Goal: Navigation & Orientation: Find specific page/section

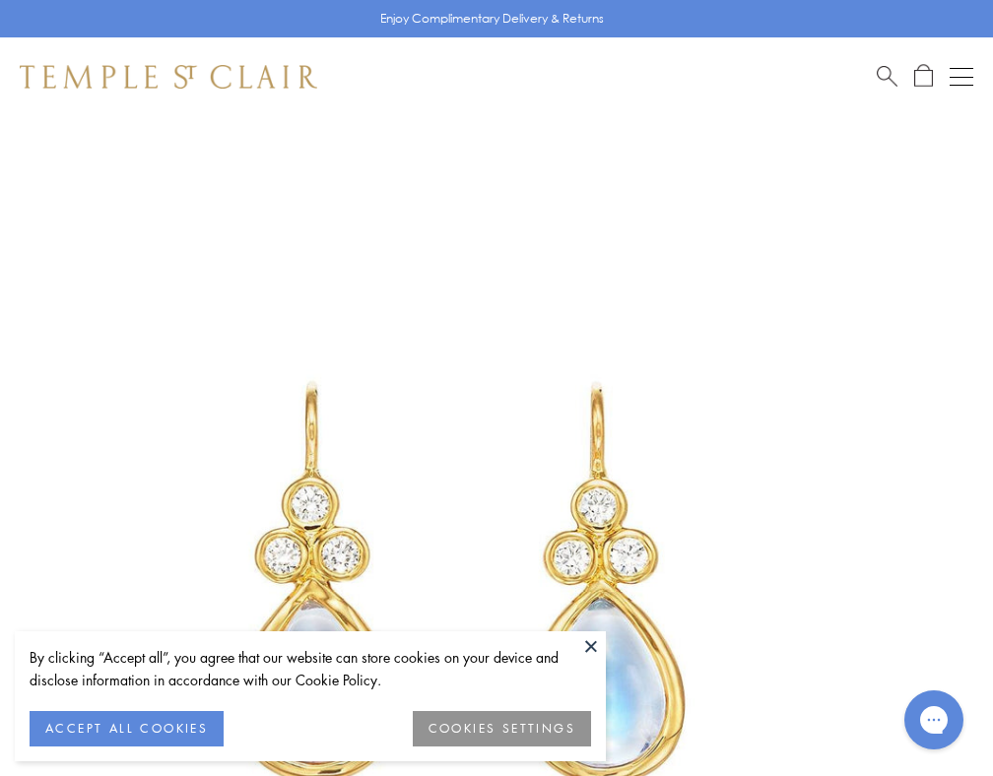
click at [588, 641] on button at bounding box center [591, 646] width 30 height 30
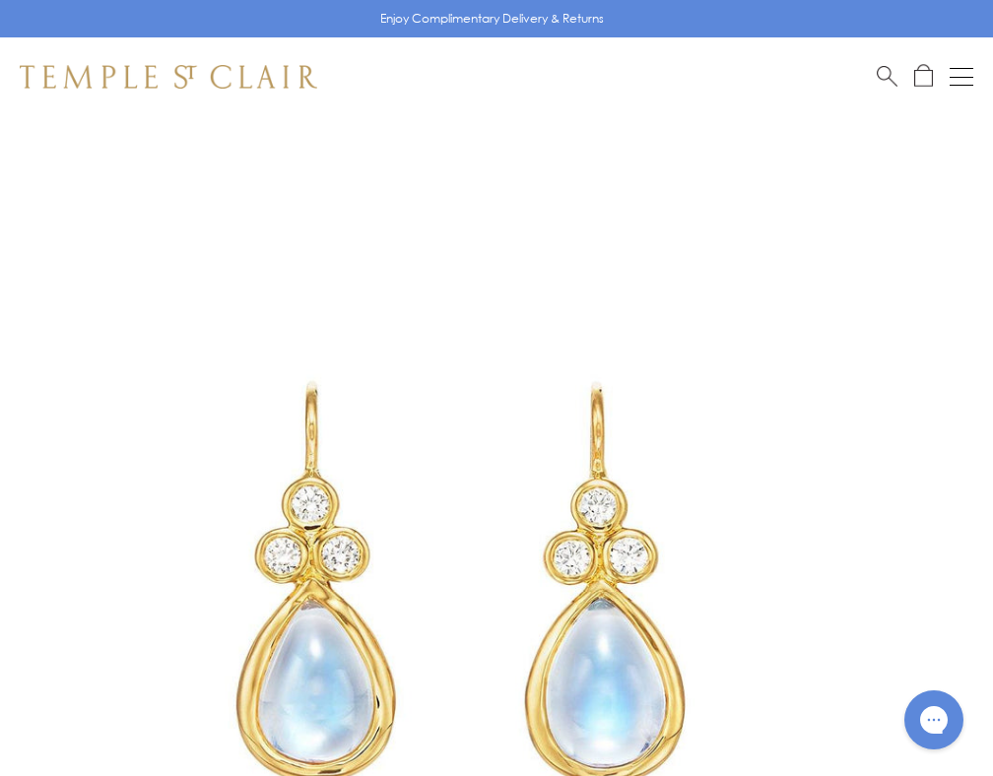
click at [963, 77] on button "Open navigation" at bounding box center [961, 77] width 24 height 24
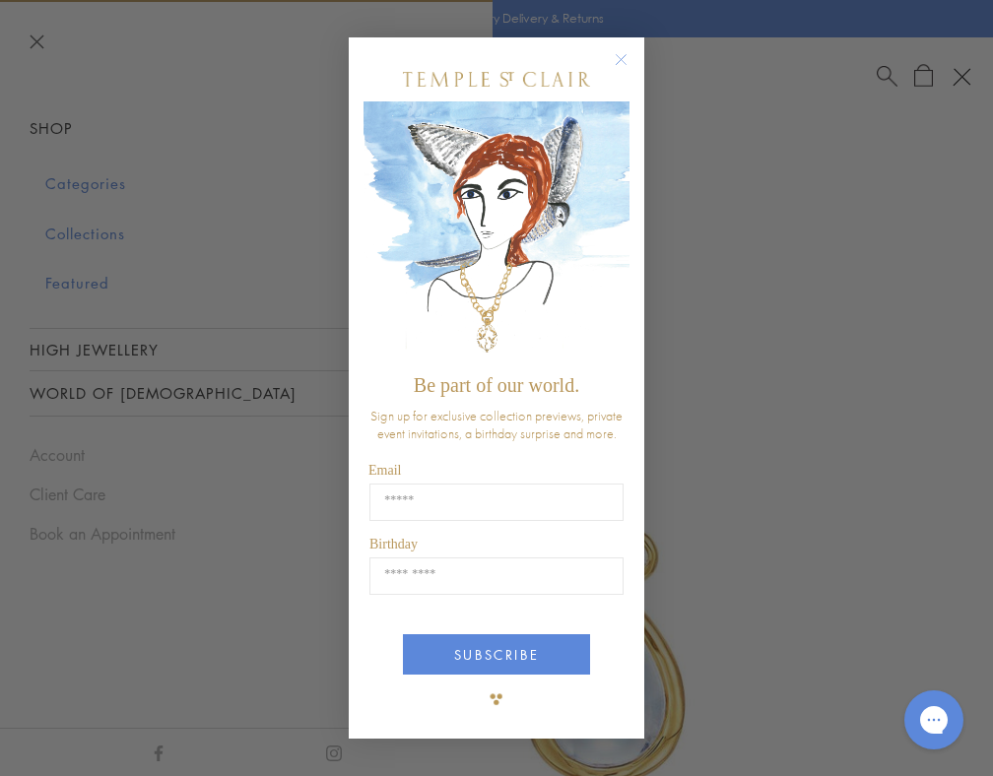
click at [620, 58] on circle "Close dialog" at bounding box center [622, 60] width 24 height 24
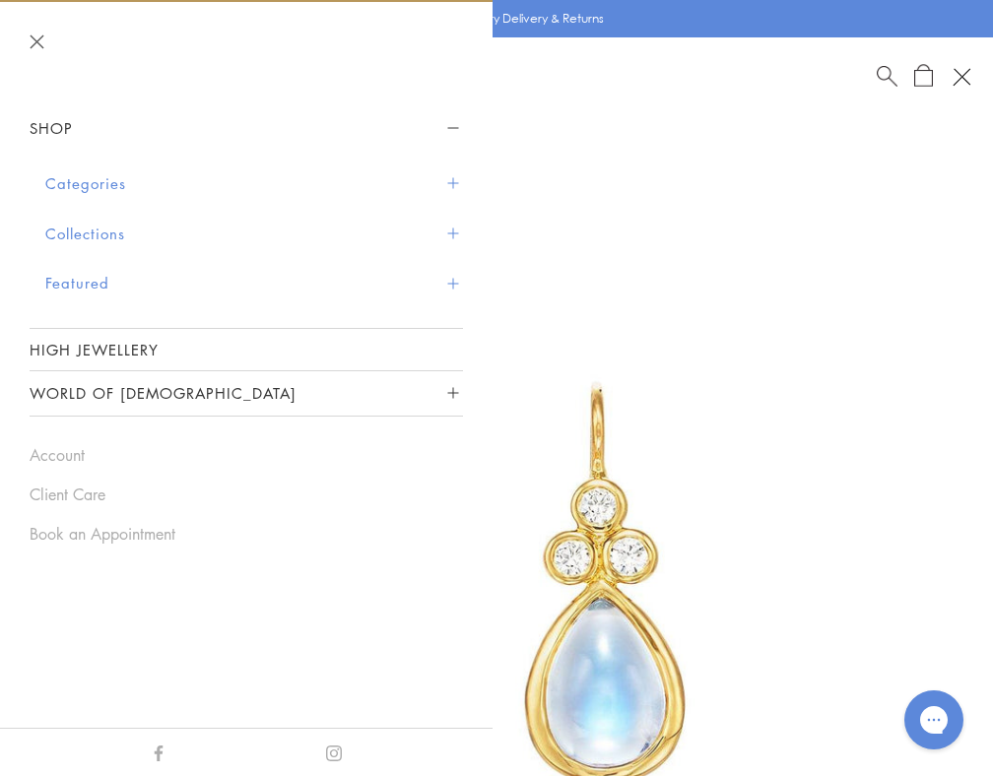
click at [448, 281] on span "Sidebar navigation" at bounding box center [452, 283] width 11 height 11
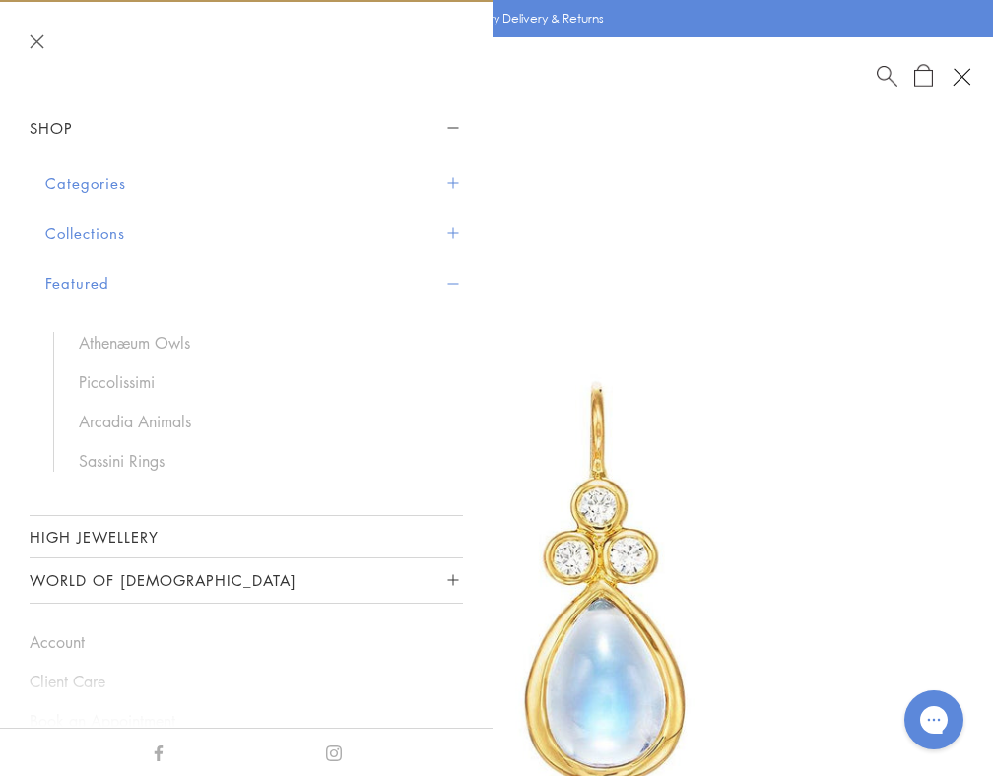
click at [461, 177] on button "Categories" at bounding box center [254, 184] width 418 height 50
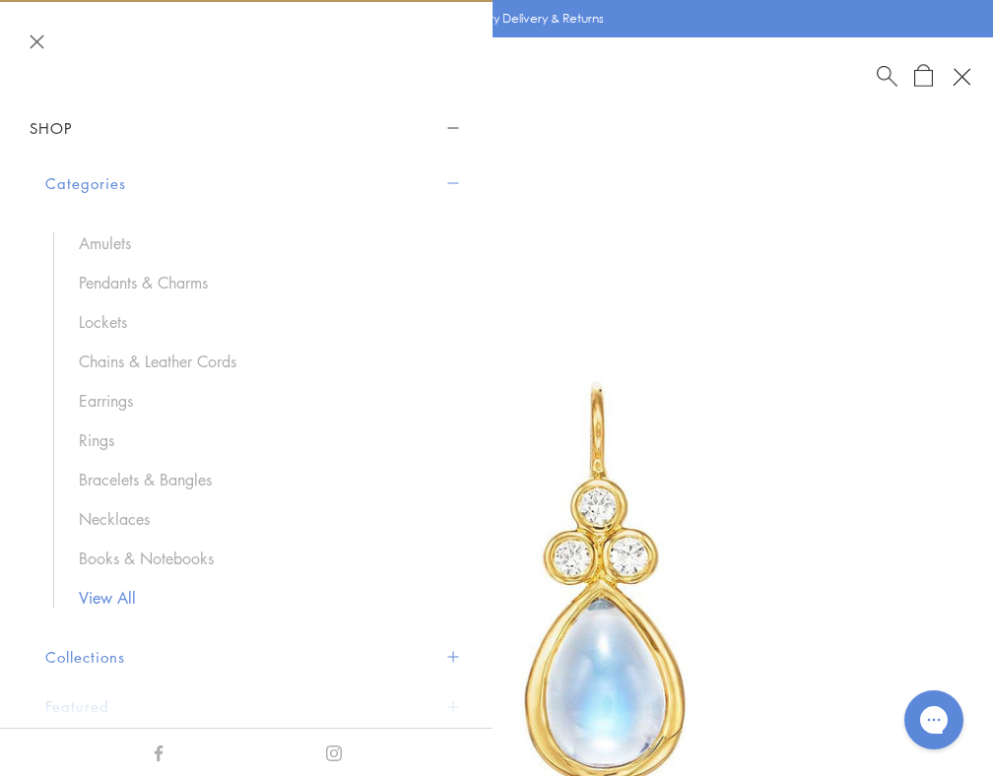
click at [126, 589] on link "View All" at bounding box center [261, 598] width 364 height 22
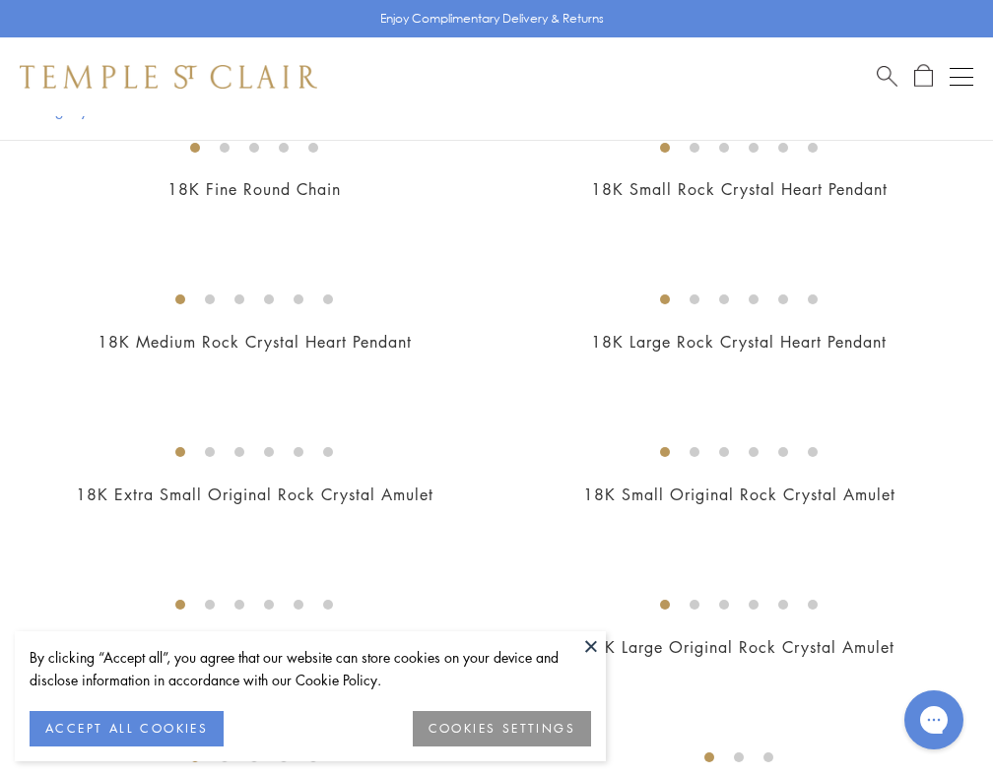
scroll to position [849, 0]
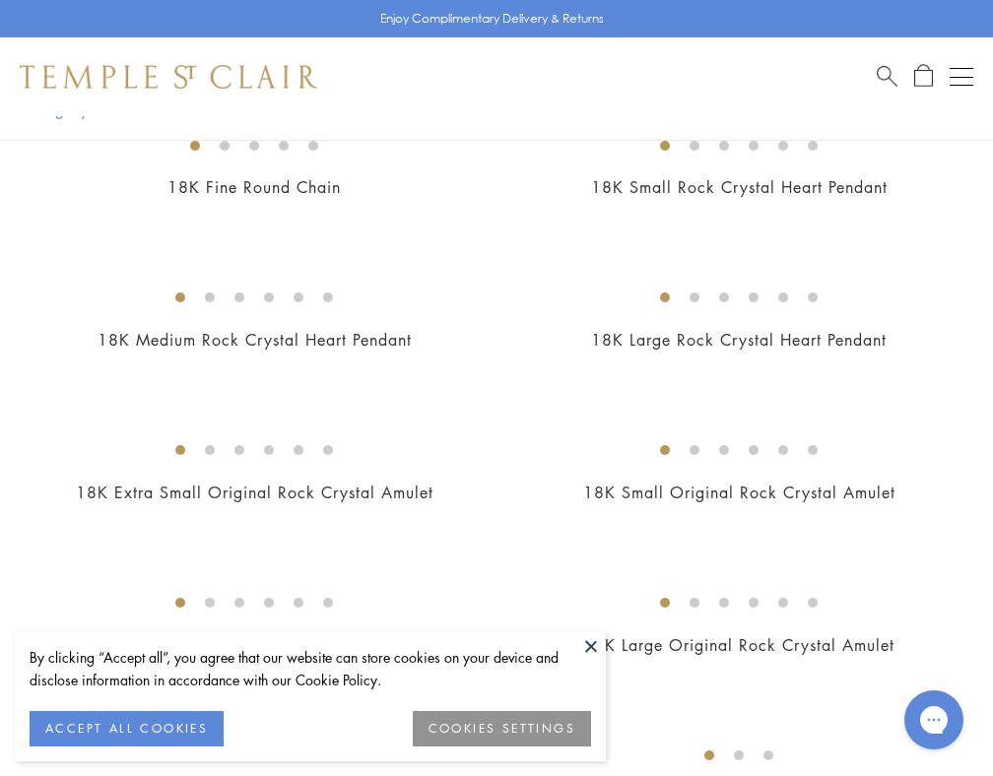
click at [594, 641] on button at bounding box center [591, 646] width 30 height 30
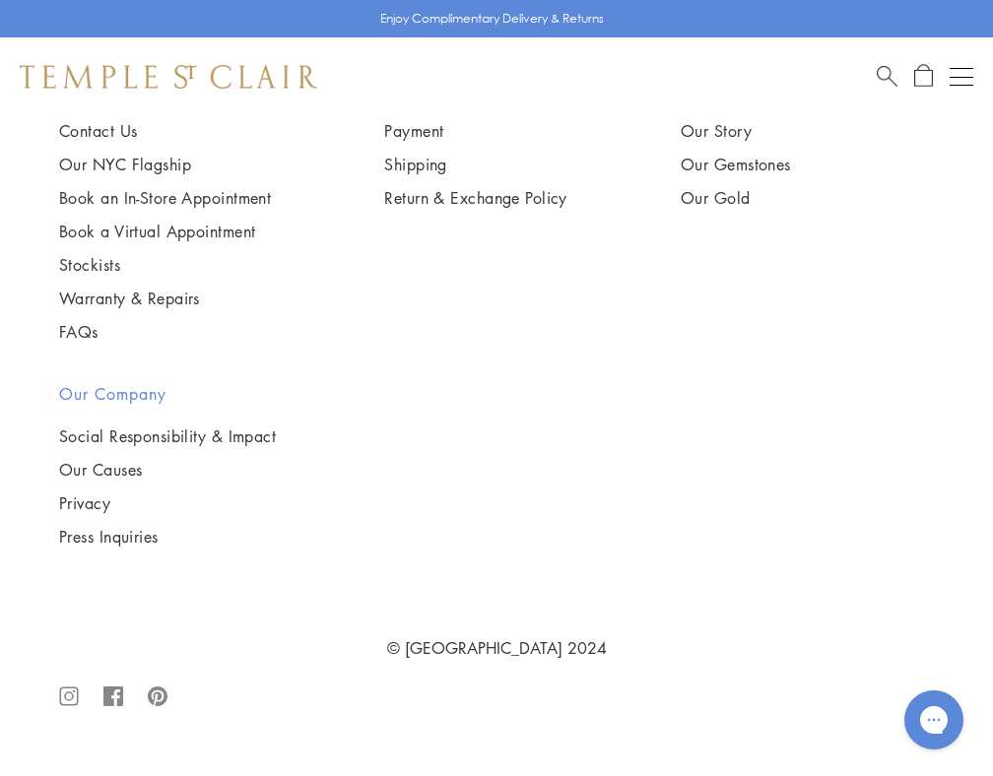
scroll to position [22742, 0]
